Goal: Task Accomplishment & Management: Manage account settings

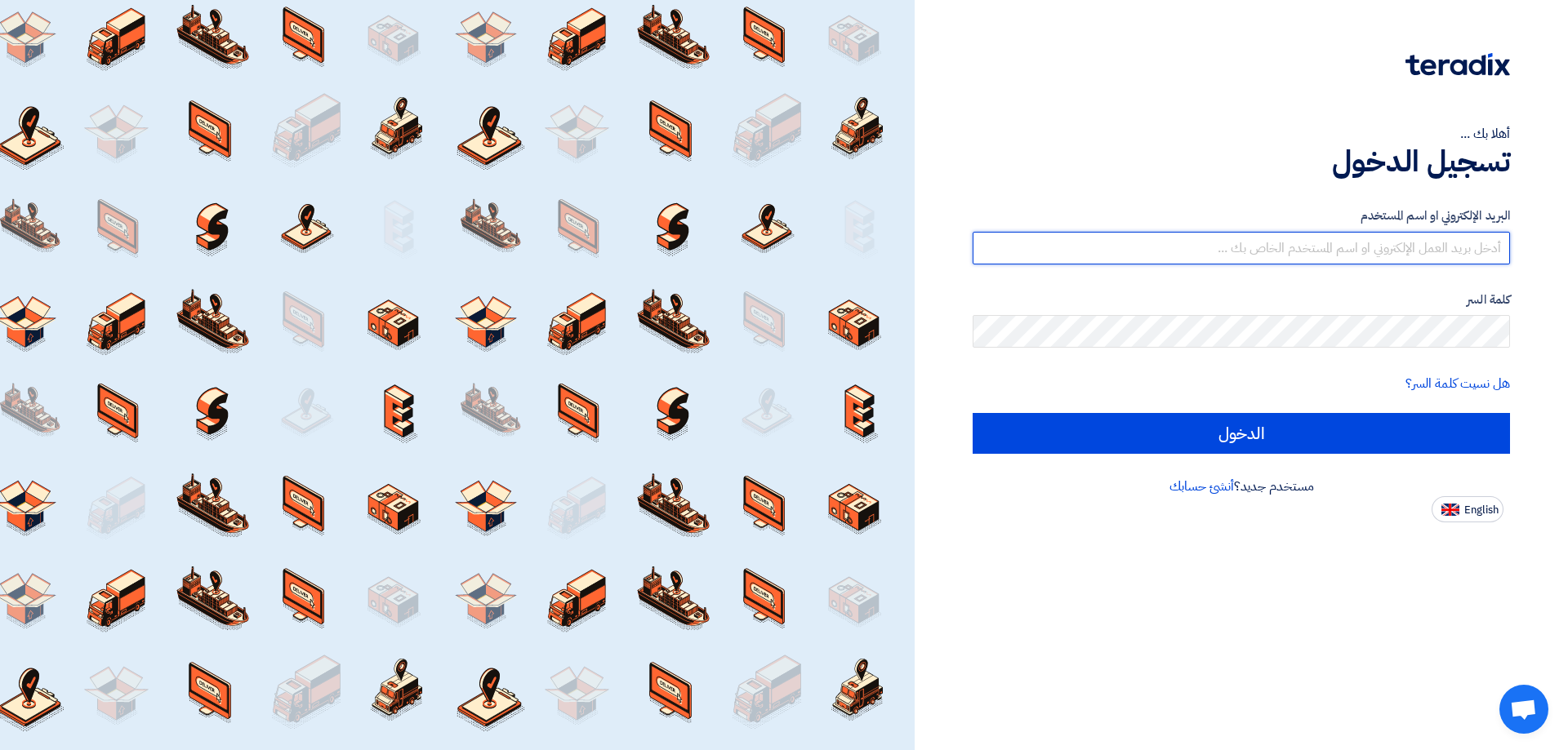
click at [1267, 254] on input "text" at bounding box center [1240, 248] width 537 height 33
click at [1282, 235] on input "text" at bounding box center [1240, 248] width 537 height 33
click at [1283, 247] on input "text" at bounding box center [1240, 248] width 537 height 33
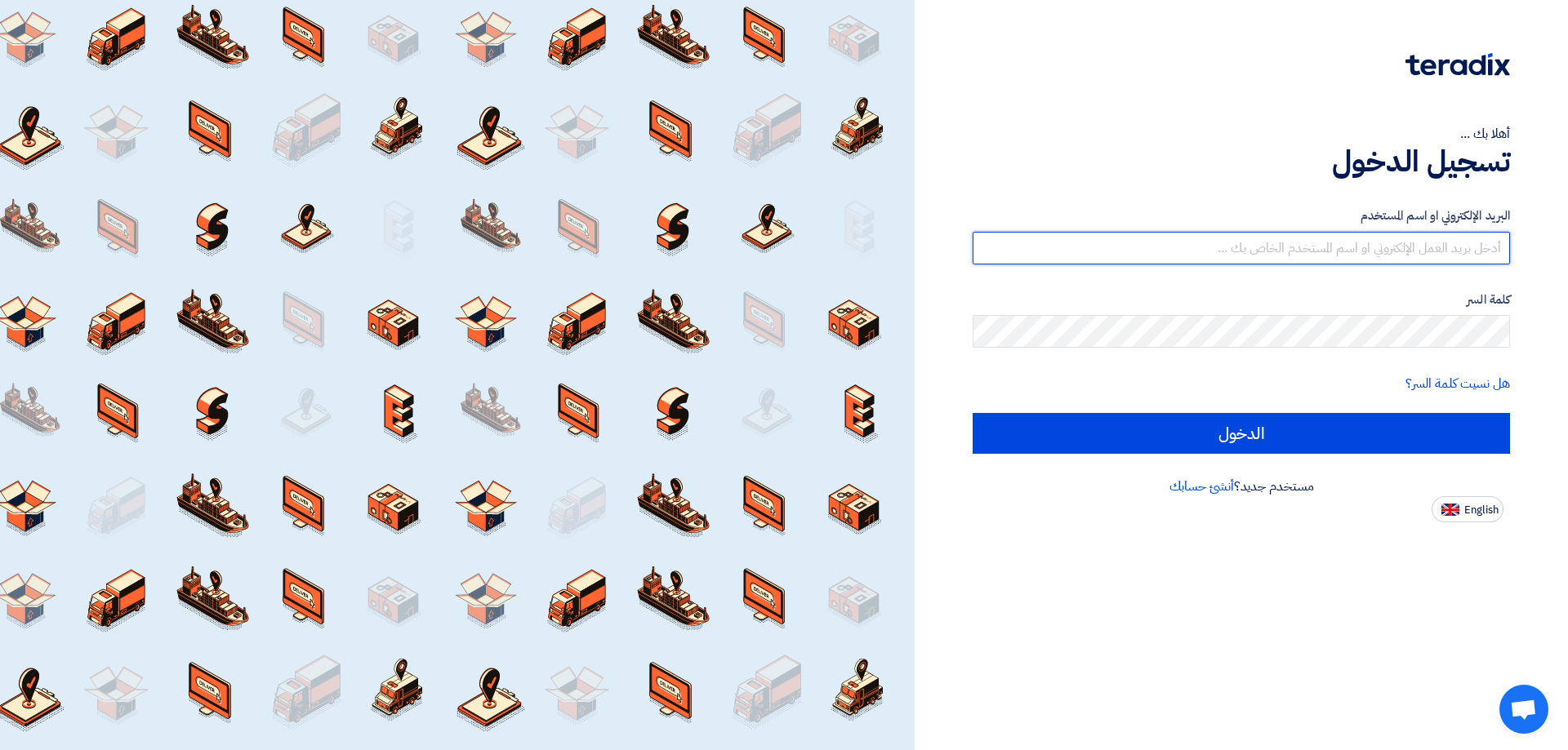
click at [1284, 243] on input "text" at bounding box center [1240, 248] width 537 height 33
click at [1283, 238] on input "text" at bounding box center [1240, 248] width 537 height 33
click at [1289, 235] on input "text" at bounding box center [1240, 248] width 537 height 33
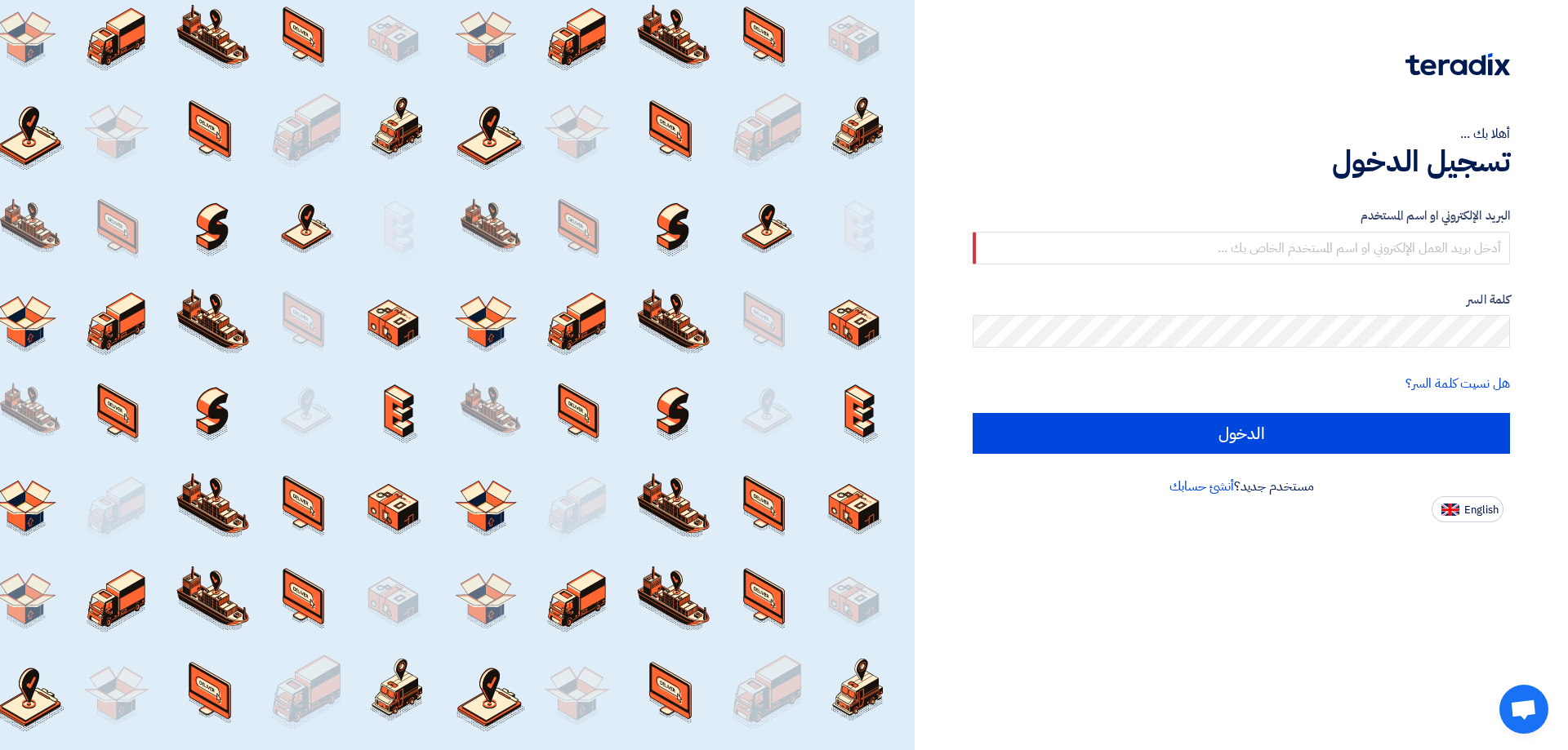
click at [1294, 226] on div "البريد الإلكتروني او اسم المستخدم" at bounding box center [1240, 235] width 537 height 58
click at [1297, 224] on label "البريد الإلكتروني او اسم المستخدم" at bounding box center [1240, 216] width 537 height 19
click at [1297, 229] on div "البريد الإلكتروني او اسم المستخدم" at bounding box center [1240, 235] width 537 height 58
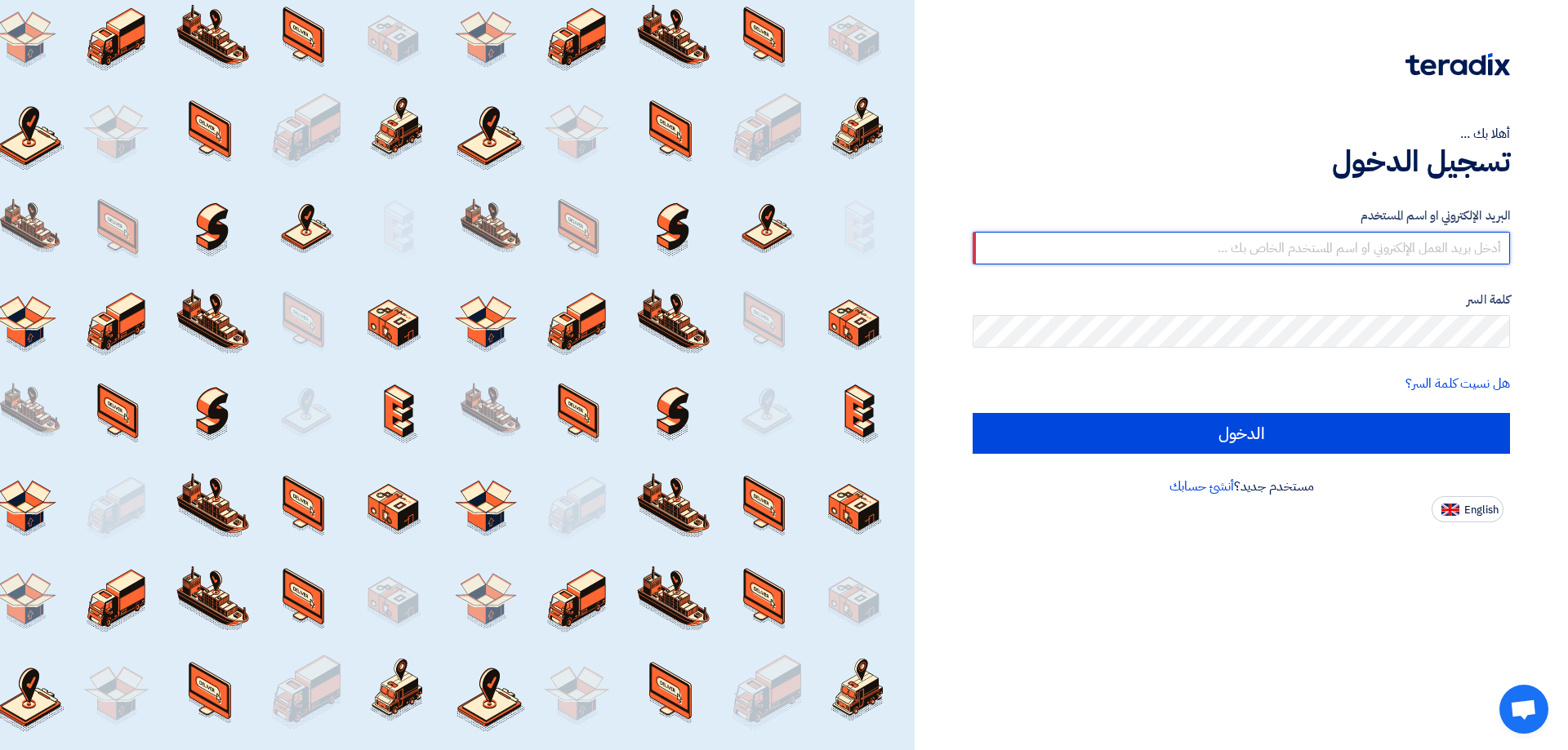
click at [1298, 235] on input "text" at bounding box center [1240, 248] width 537 height 33
type input "k"
